Goal: Task Accomplishment & Management: Manage account settings

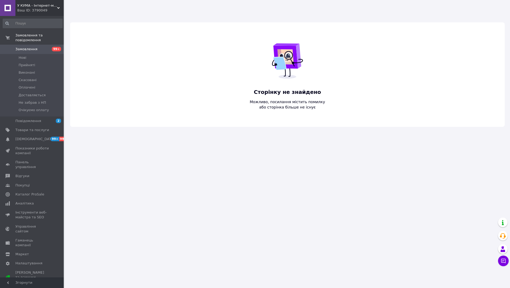
click at [46, 1] on div "У КУМА - Інтернет-магазин Ваш ID: 3790049" at bounding box center [39, 8] width 48 height 16
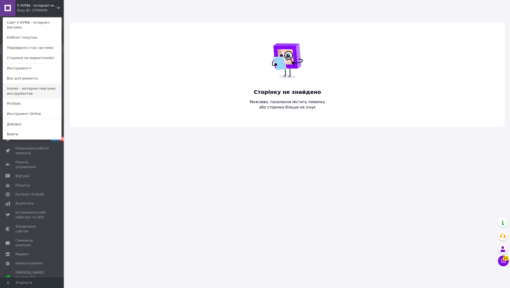
click at [43, 88] on link "Humer - интернет-магазин инструментов" at bounding box center [32, 90] width 58 height 15
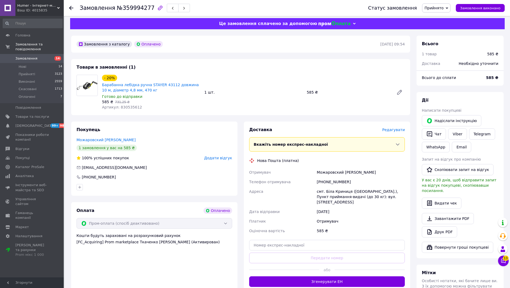
scroll to position [2, 0]
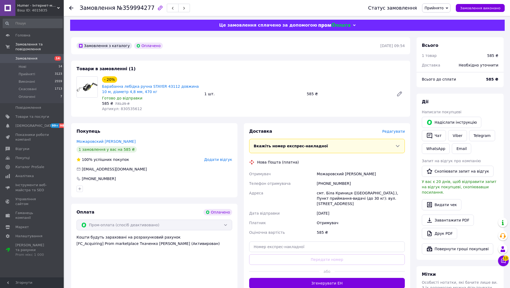
click at [163, 224] on div "Пром-оплата (спосіб деактивовано)" at bounding box center [155, 224] width 156 height 11
click at [37, 59] on span "Замовлення" at bounding box center [32, 58] width 34 height 5
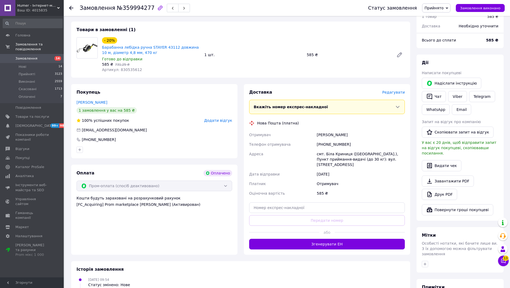
scroll to position [40, 0]
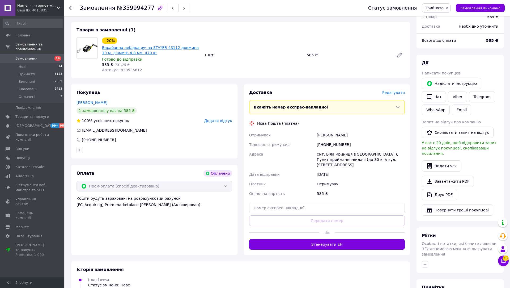
click at [168, 48] on link "Барабанна лебідка ручна STAYER 43112 довжина 10 м, діаметр 4,8 мм, 470 кг" at bounding box center [150, 50] width 97 height 10
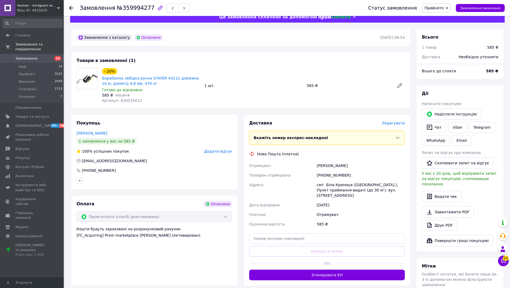
scroll to position [8, 0]
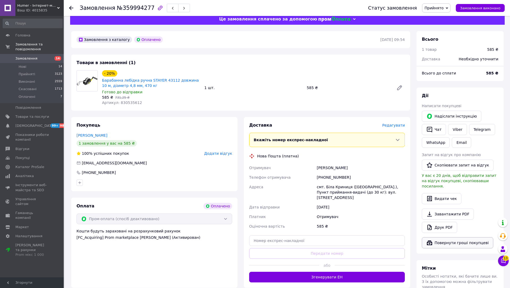
click at [471, 237] on button "Повернути гроші покупцеві" at bounding box center [457, 242] width 71 height 11
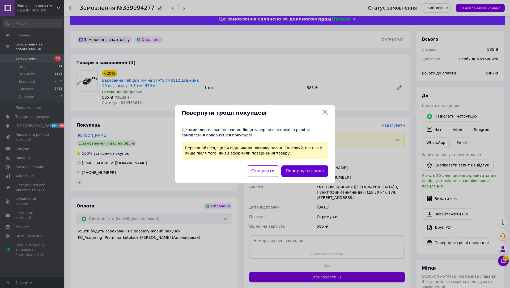
click at [312, 168] on button "Повернути гроші" at bounding box center [304, 170] width 47 height 11
